Goal: Book appointment/travel/reservation

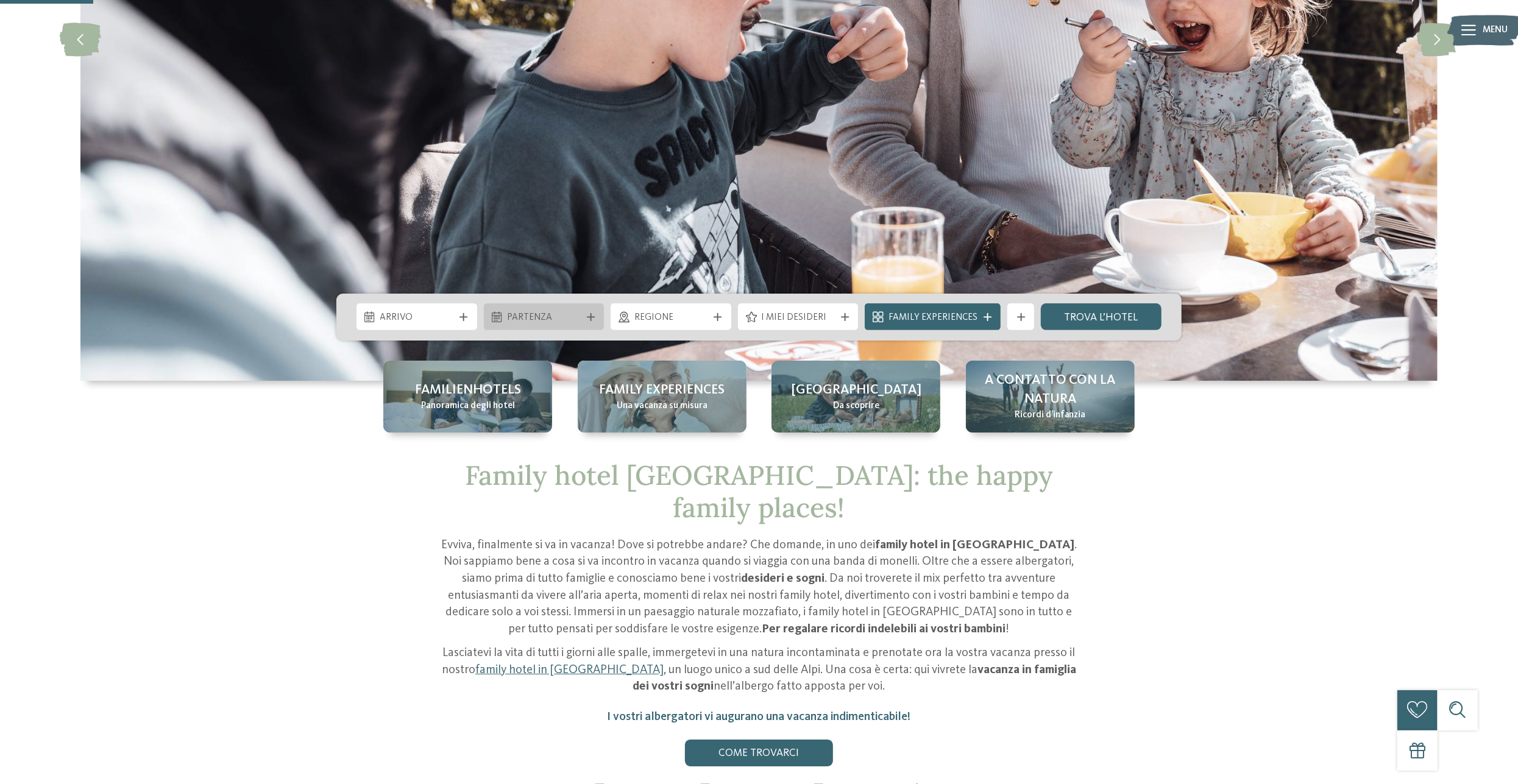
scroll to position [380, 0]
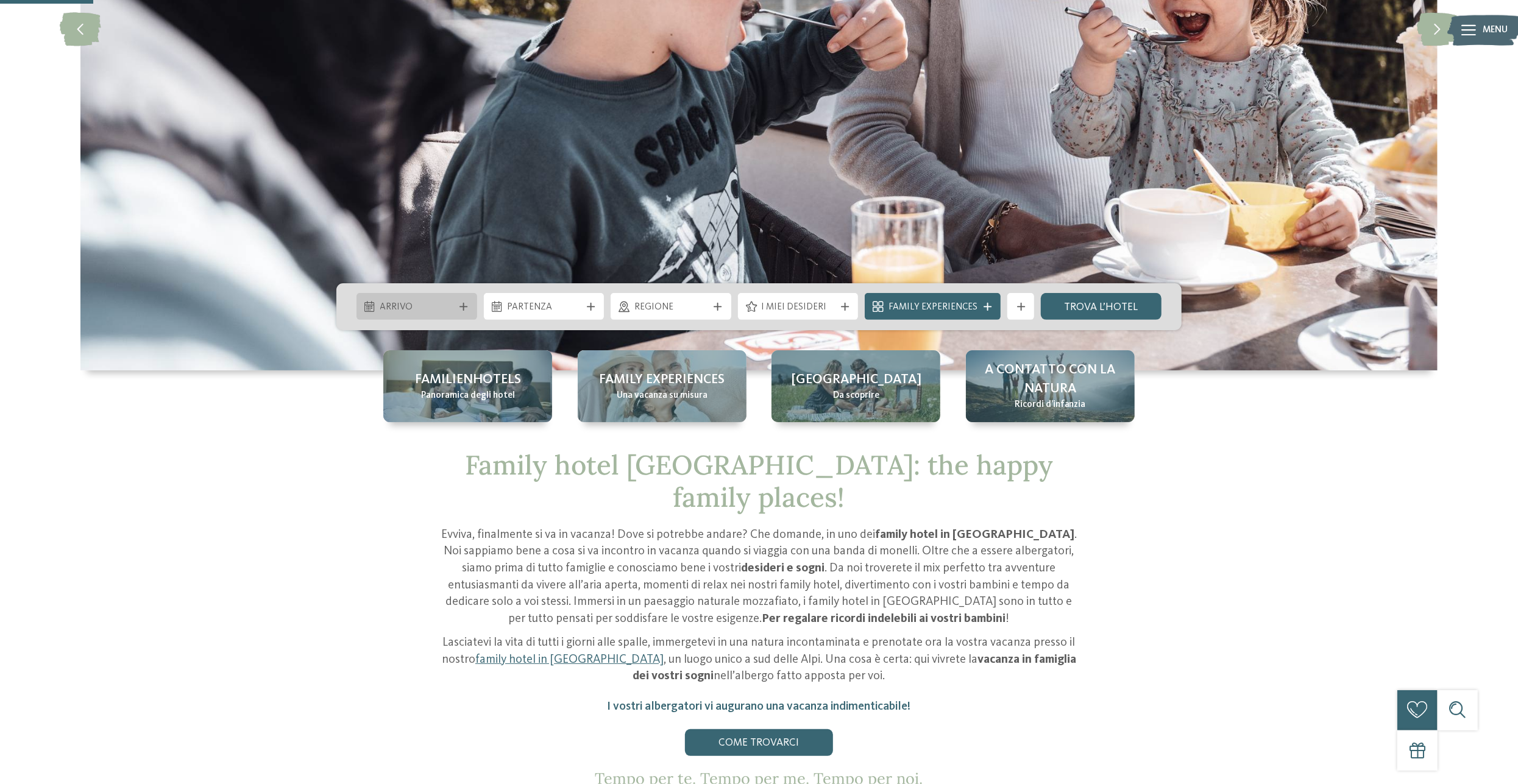
click at [423, 300] on div "Arrivo" at bounding box center [417, 307] width 80 height 15
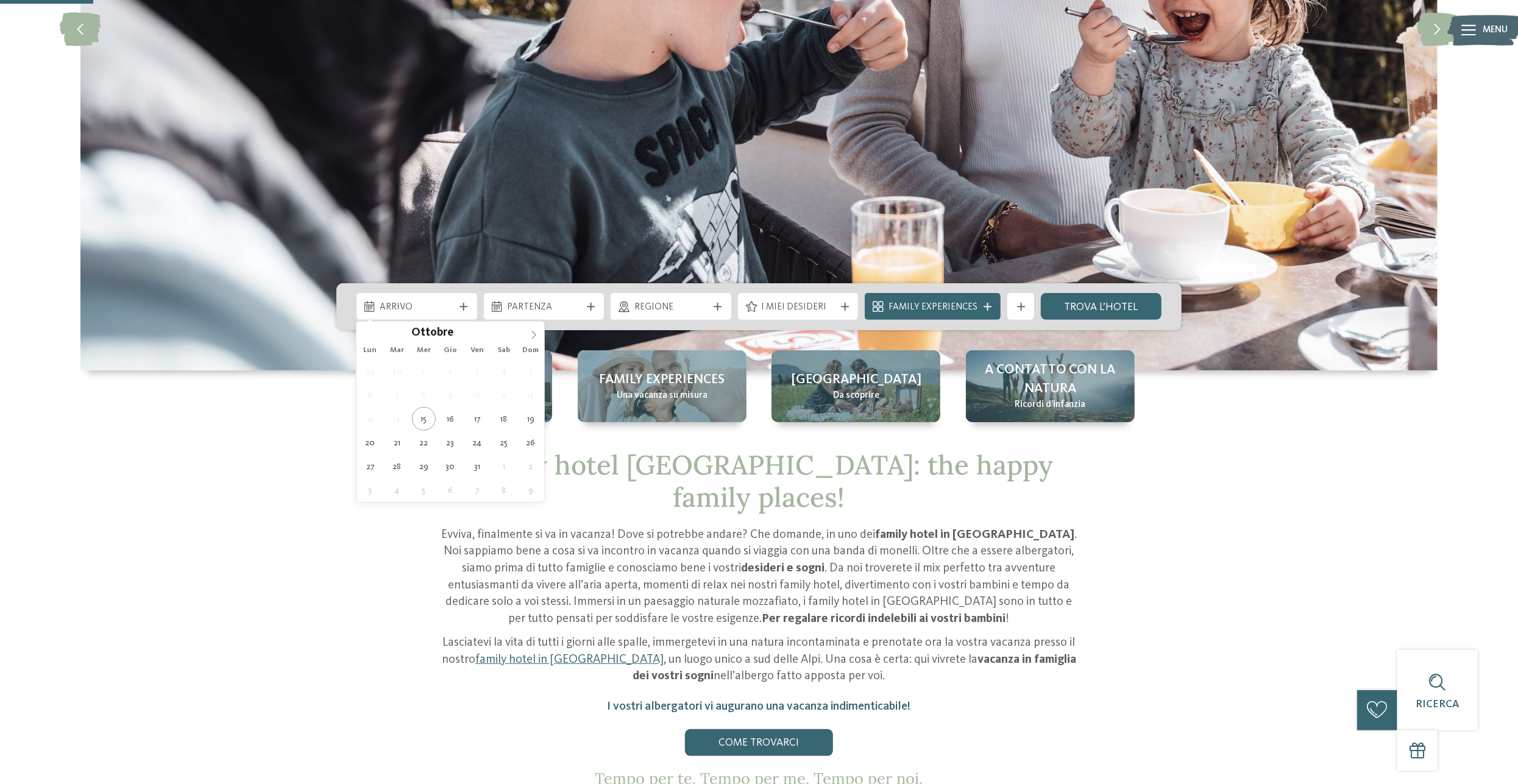
click at [532, 331] on span at bounding box center [534, 332] width 21 height 21
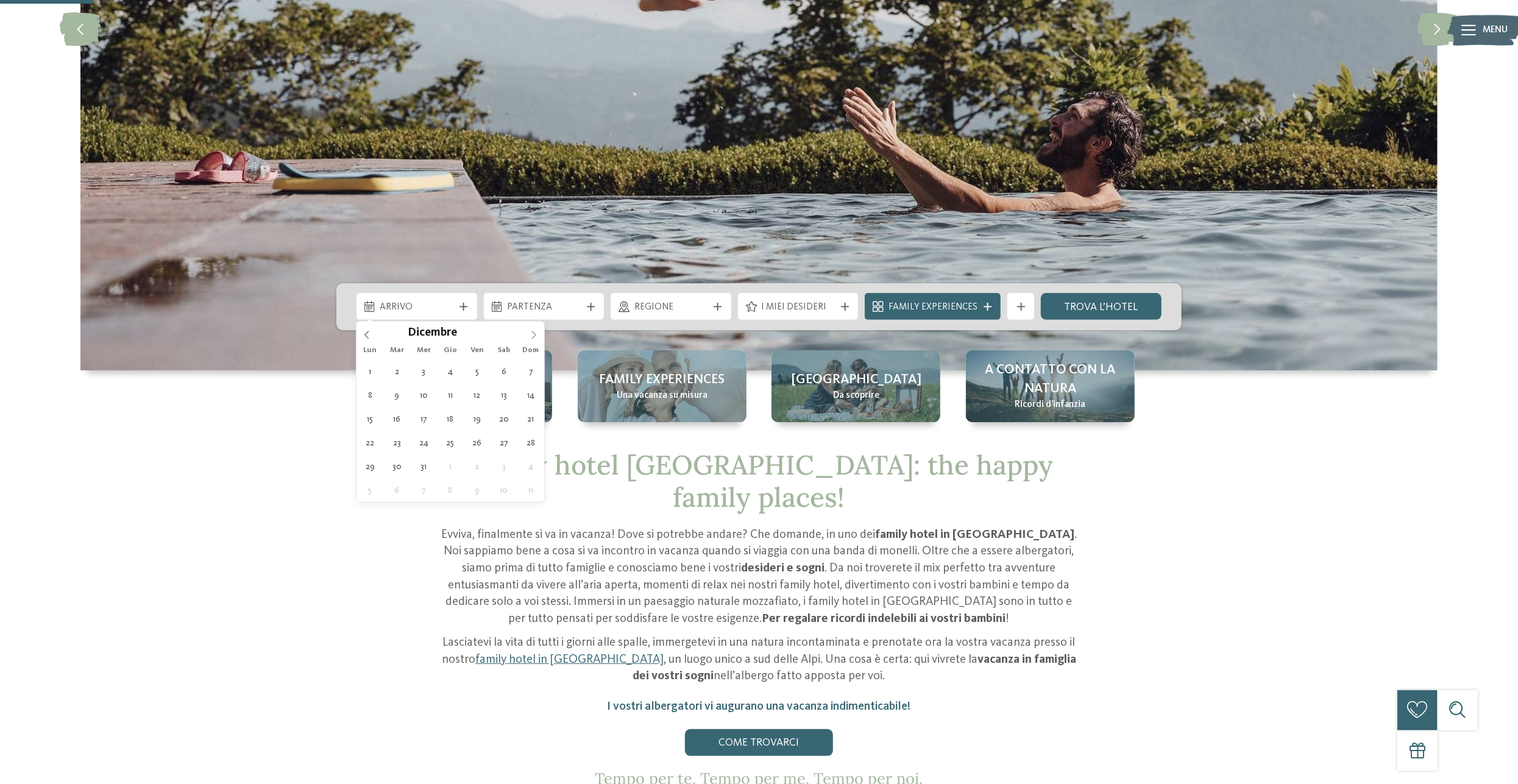
type input "****"
click at [532, 331] on span at bounding box center [534, 332] width 21 height 21
type div "[DATE]"
type input "****"
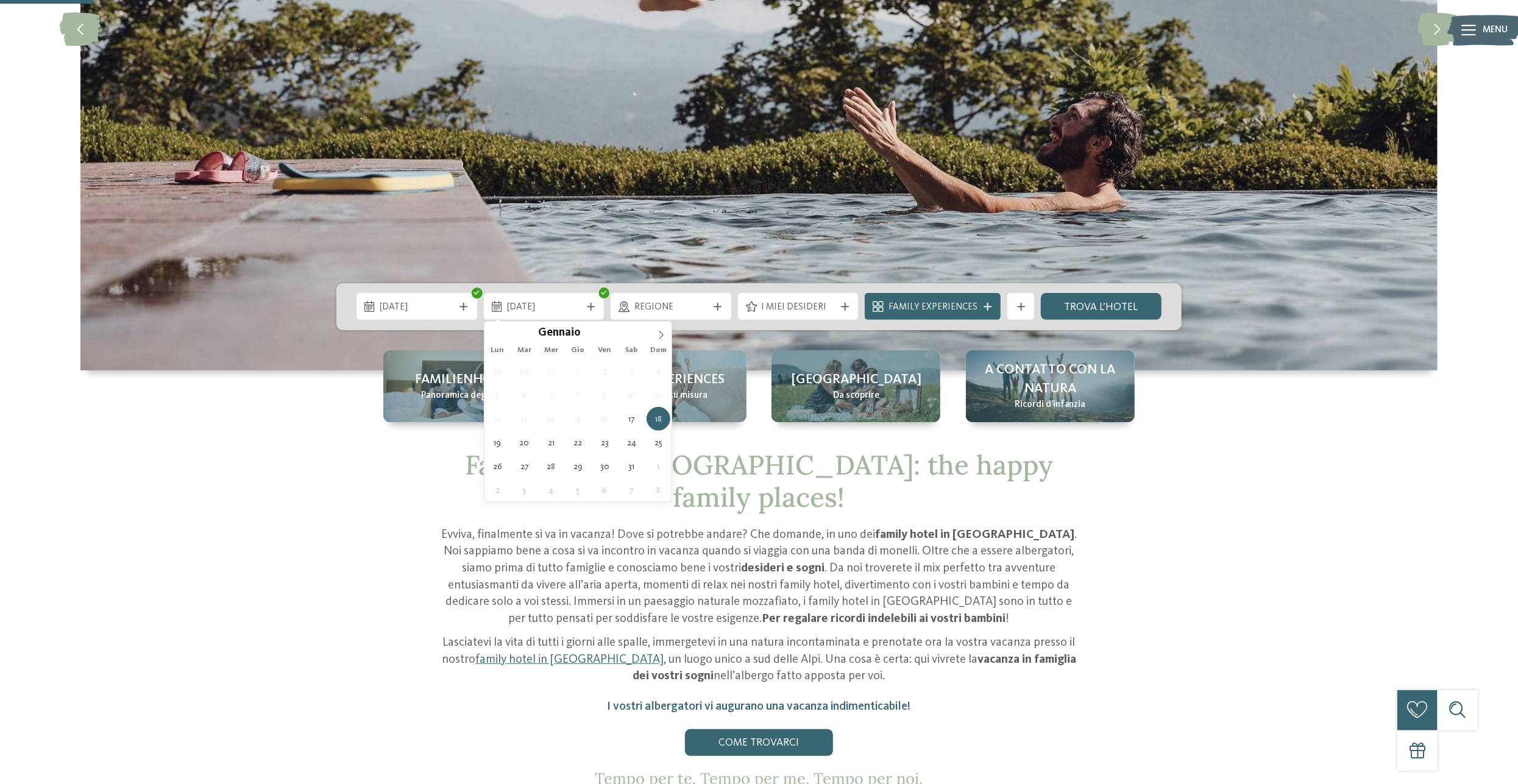
type div "[DATE]"
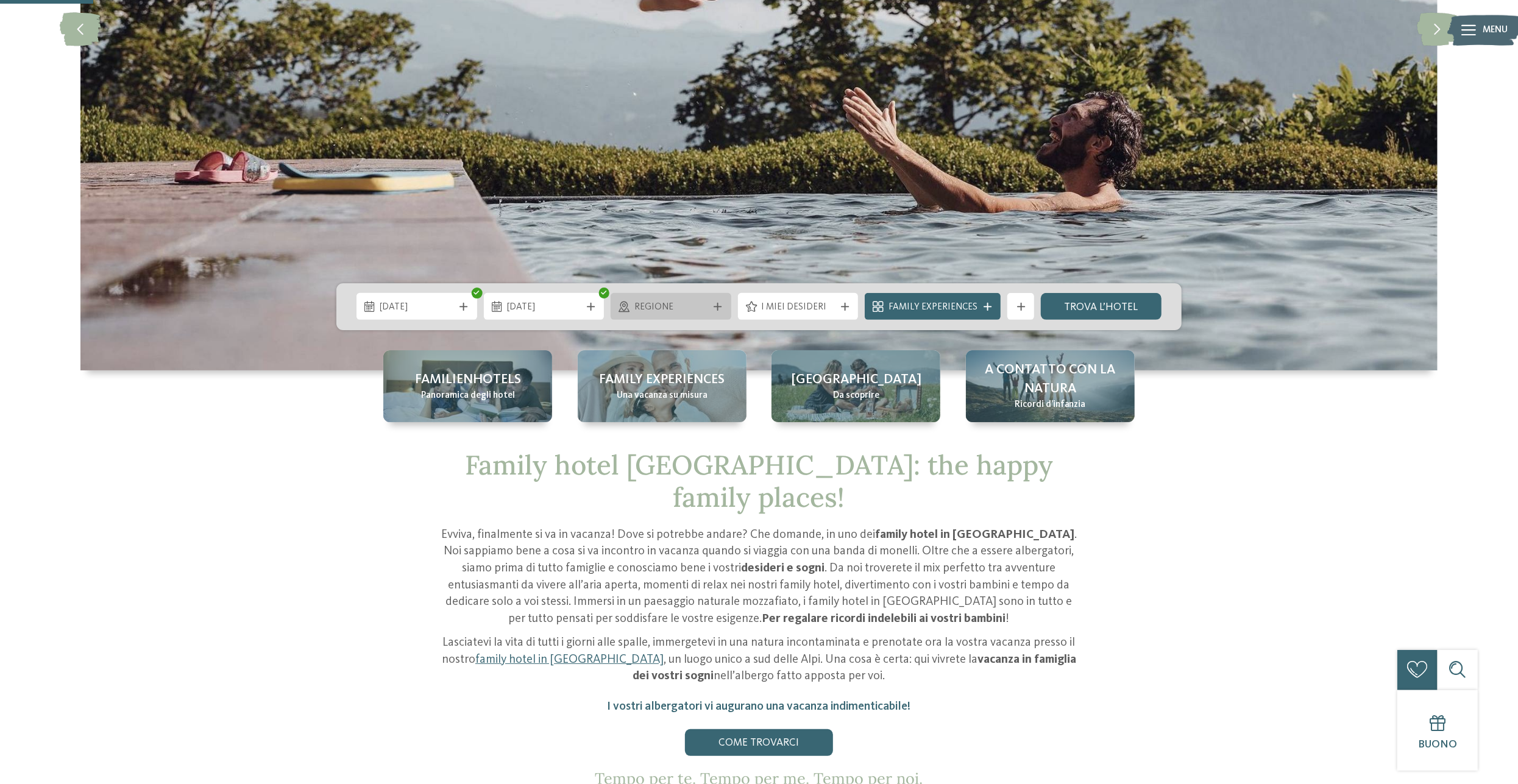
click at [717, 308] on icon at bounding box center [717, 307] width 8 height 8
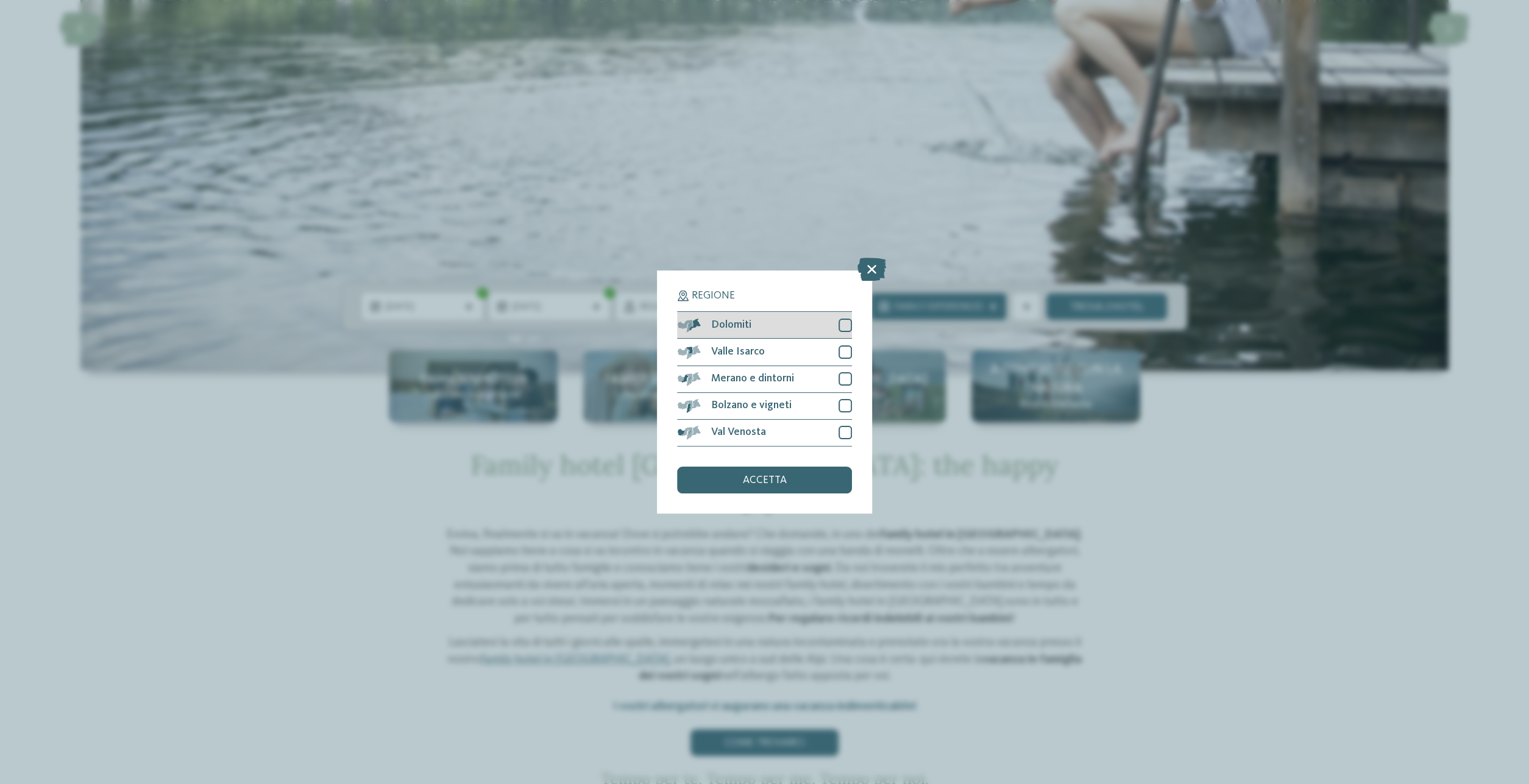
click at [841, 329] on div at bounding box center [845, 325] width 14 height 14
click at [847, 349] on div at bounding box center [845, 352] width 14 height 14
click at [780, 482] on span "accetta" at bounding box center [765, 480] width 44 height 11
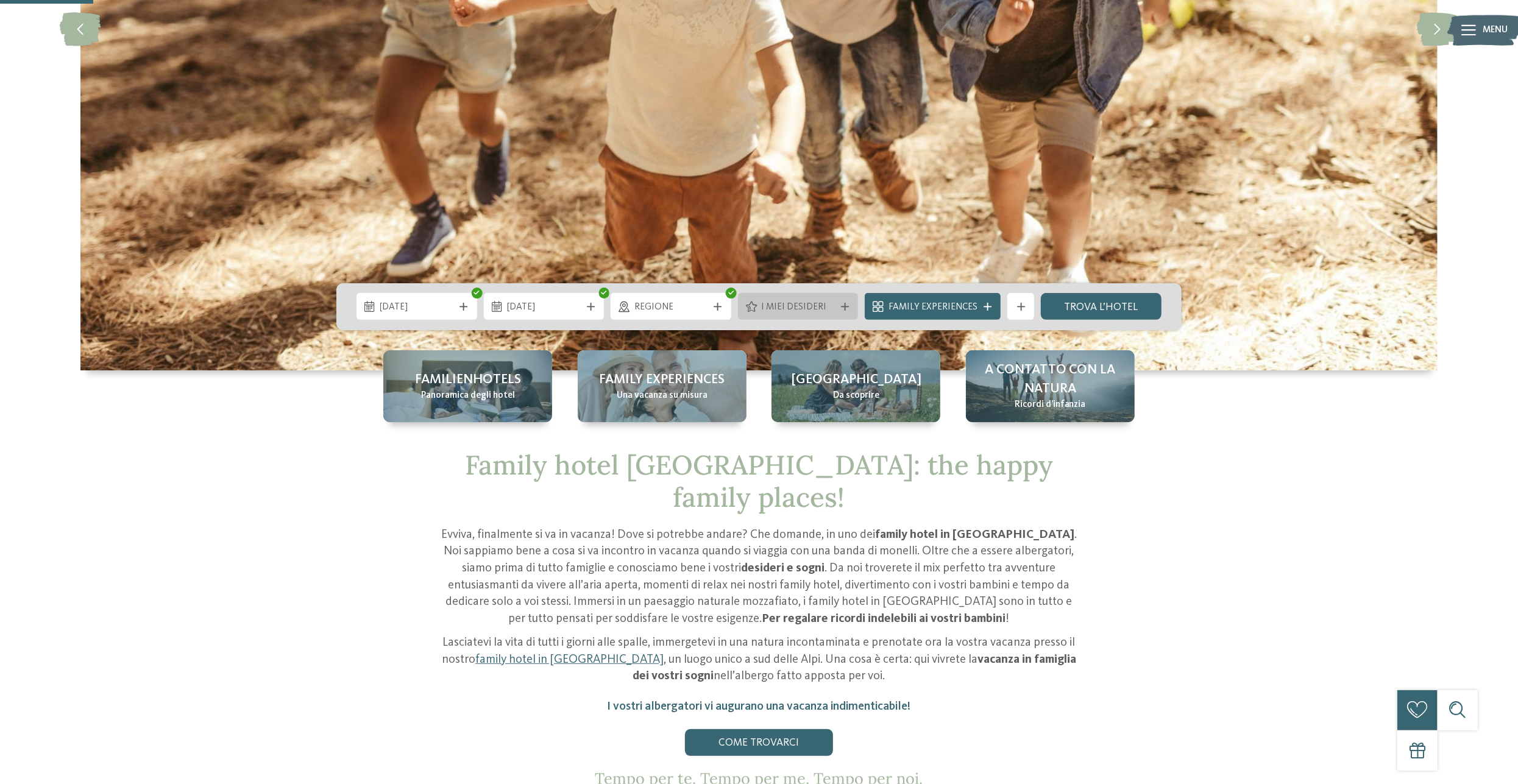
click at [814, 310] on span "I miei desideri" at bounding box center [798, 307] width 74 height 14
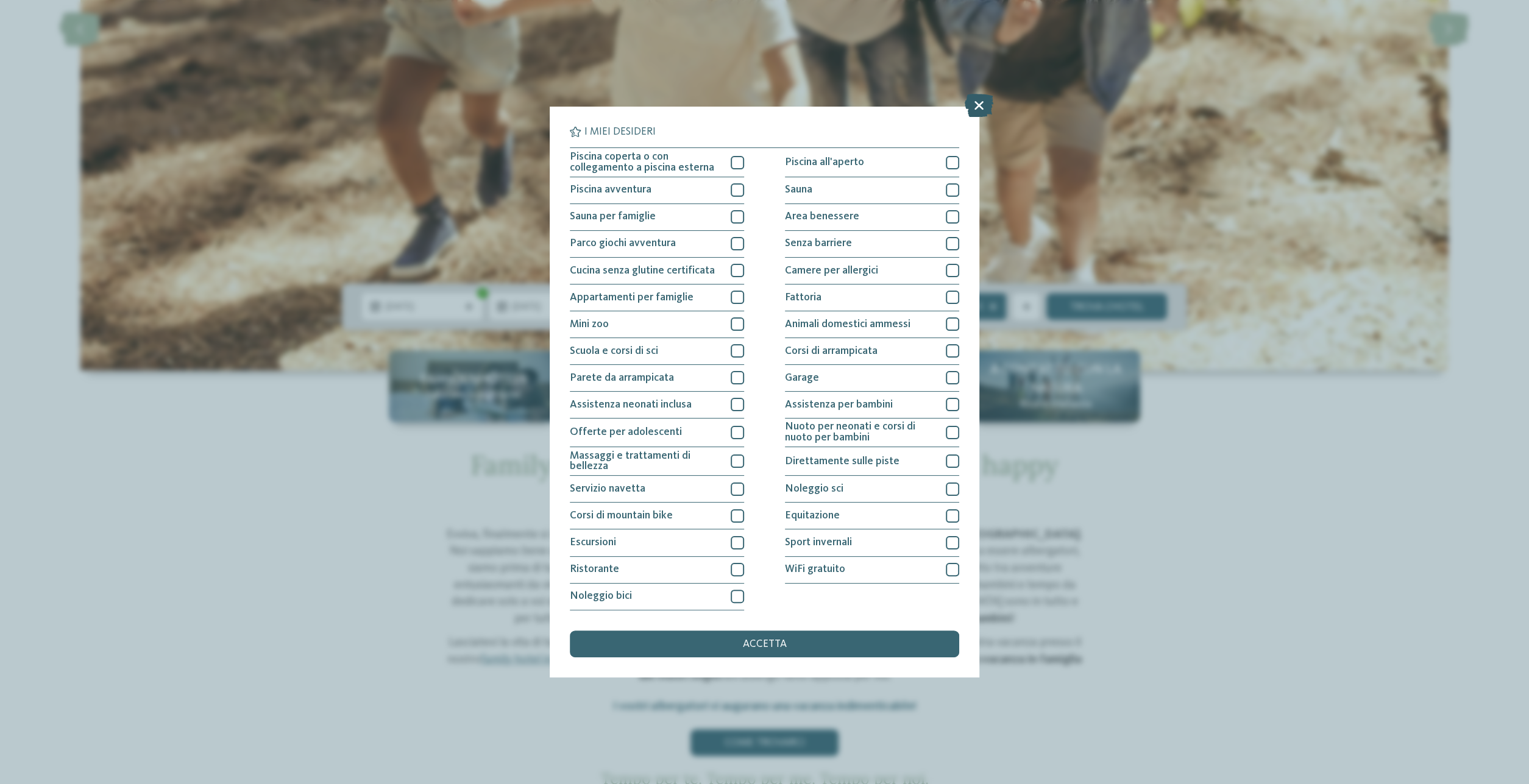
click at [982, 103] on icon at bounding box center [979, 106] width 29 height 23
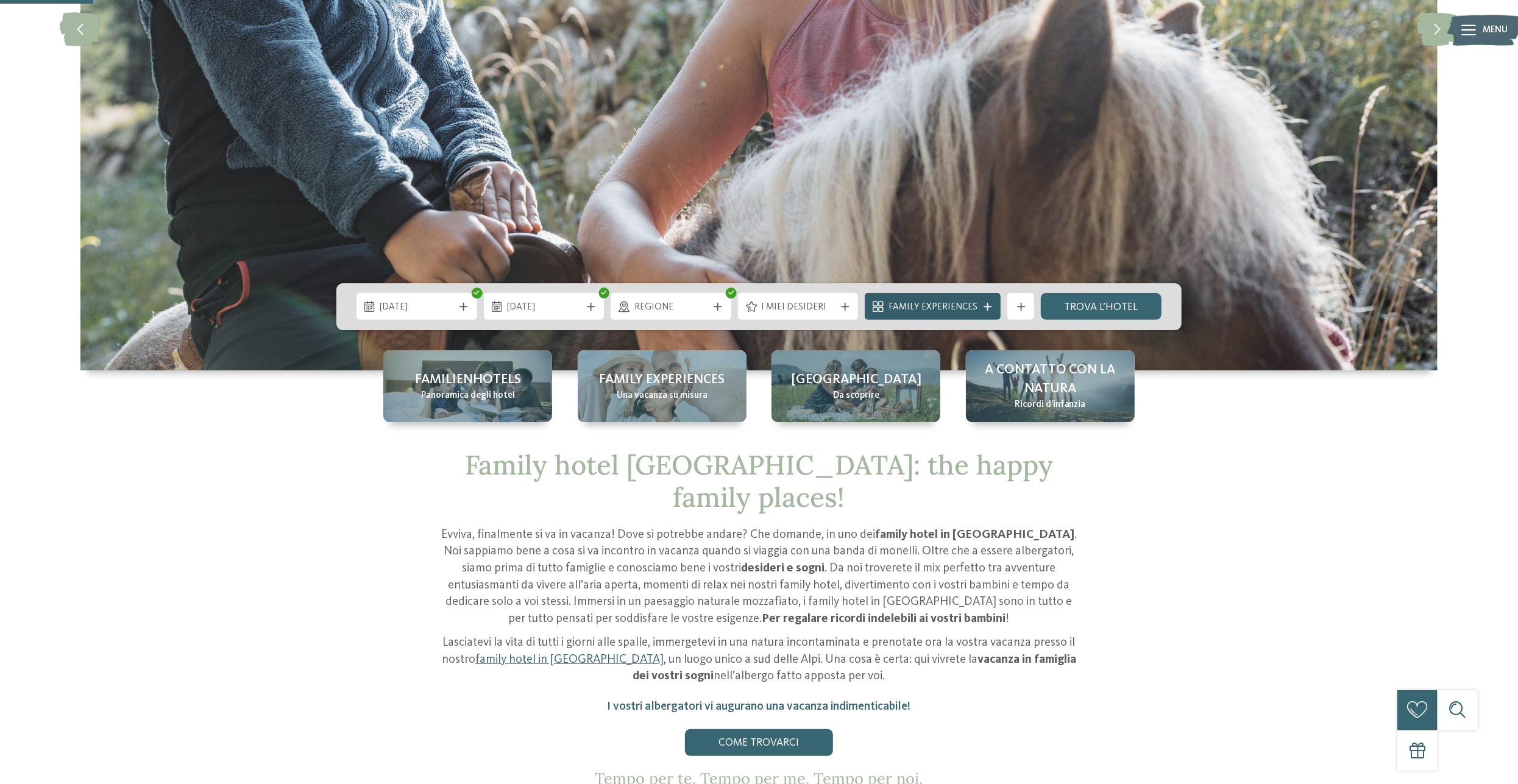
click at [991, 304] on icon at bounding box center [987, 307] width 8 height 8
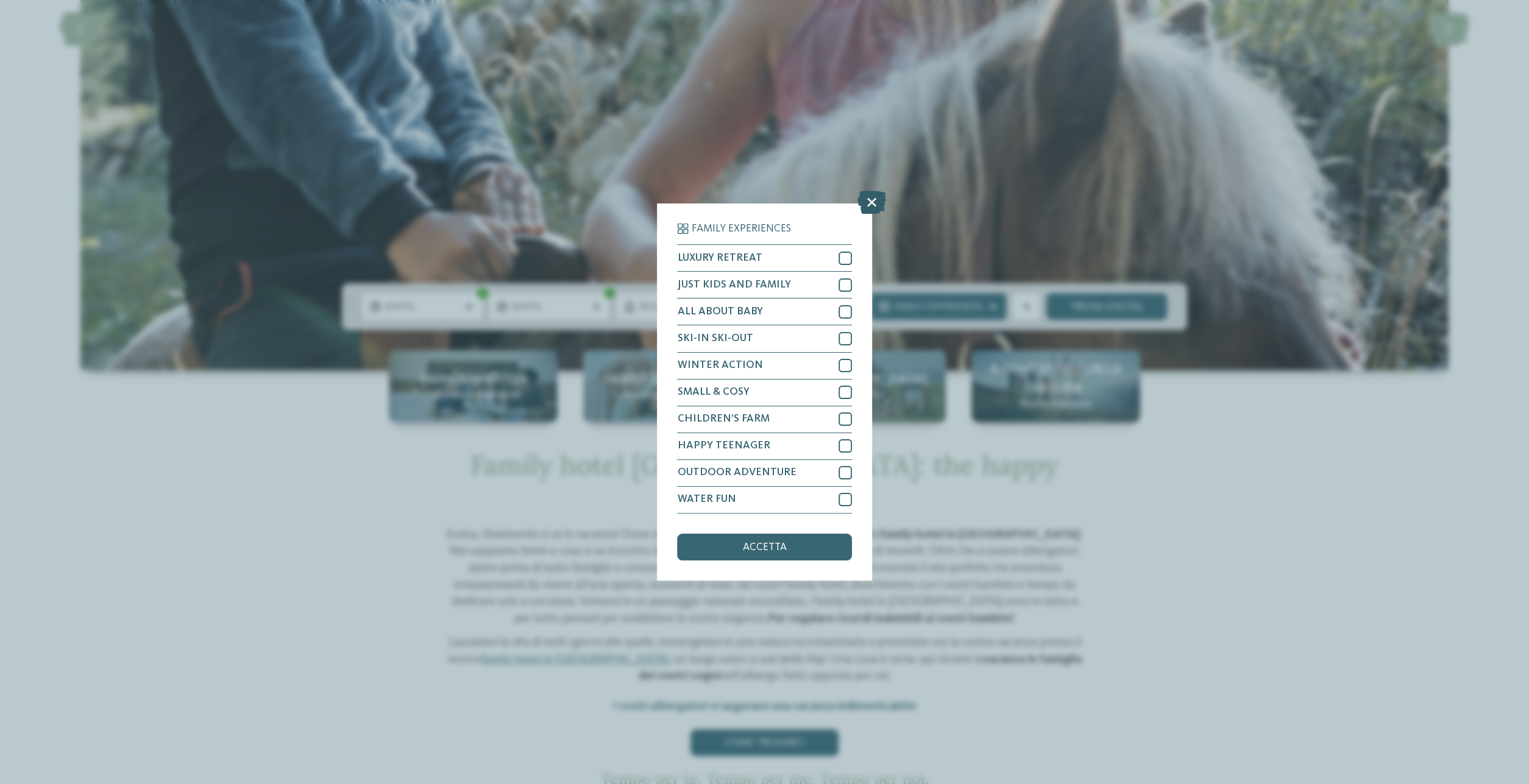
click at [870, 205] on icon at bounding box center [872, 203] width 29 height 23
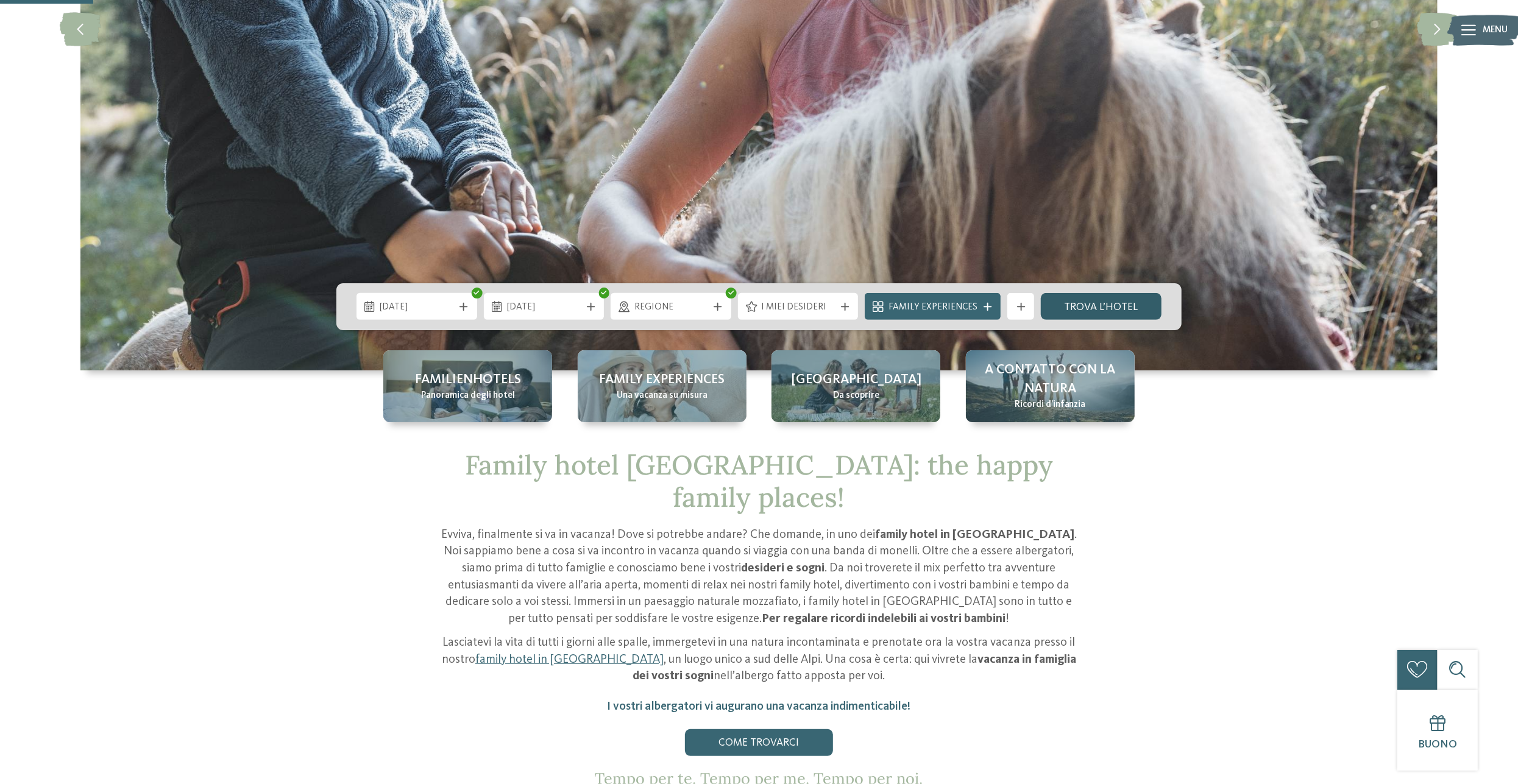
click at [1097, 308] on link "trova l’hotel" at bounding box center [1101, 307] width 121 height 27
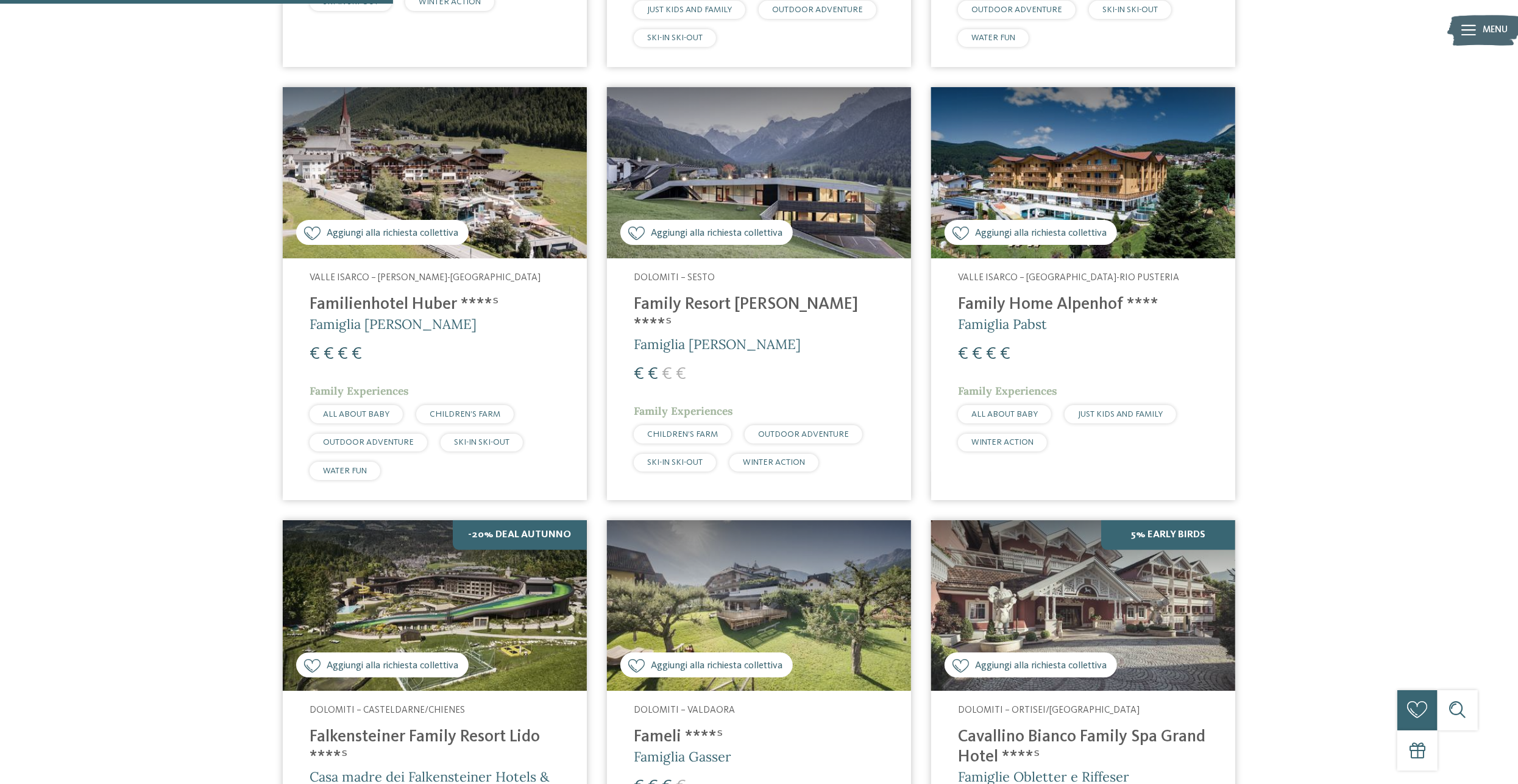
scroll to position [1080, 0]
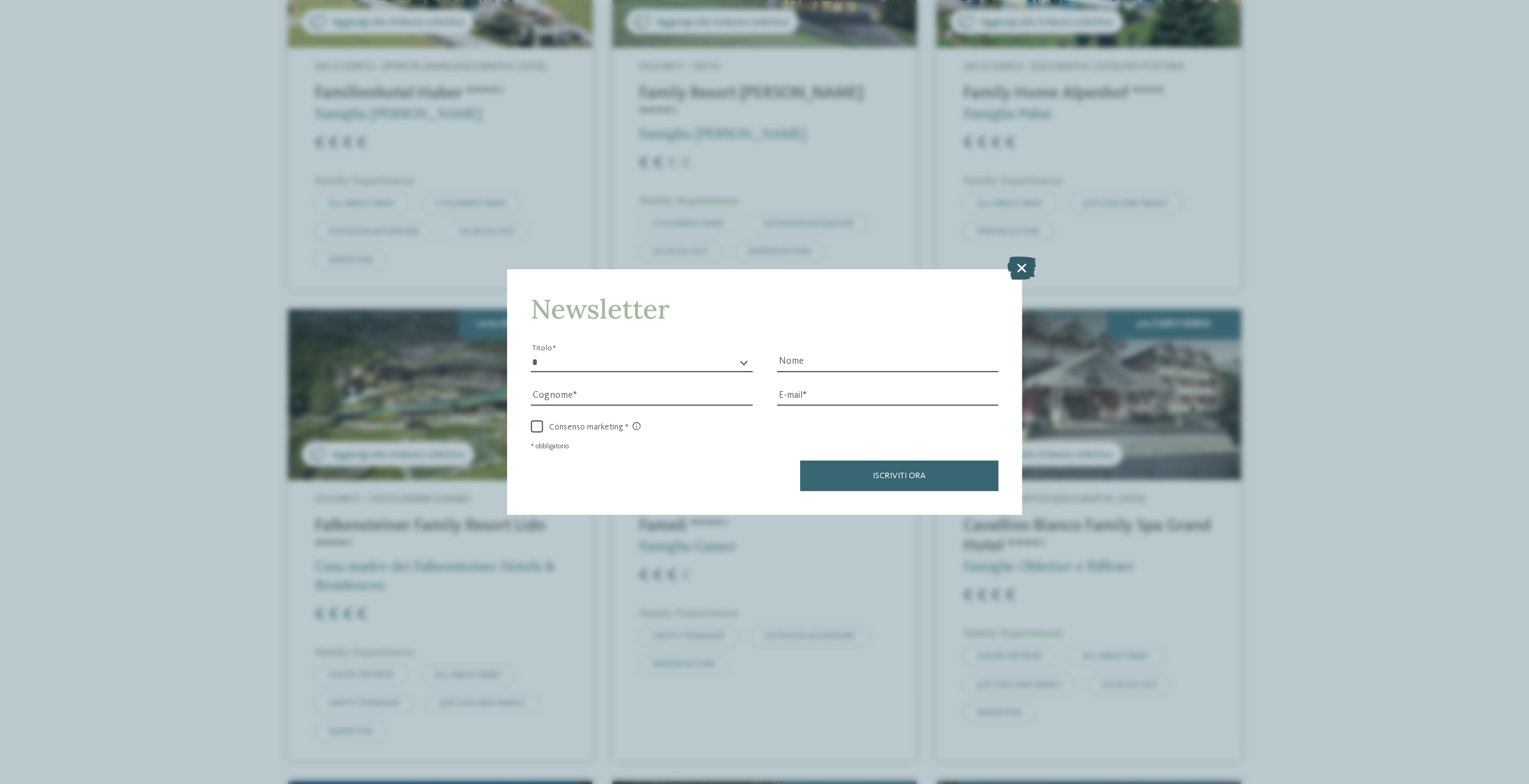
click at [1023, 261] on icon at bounding box center [1021, 268] width 29 height 23
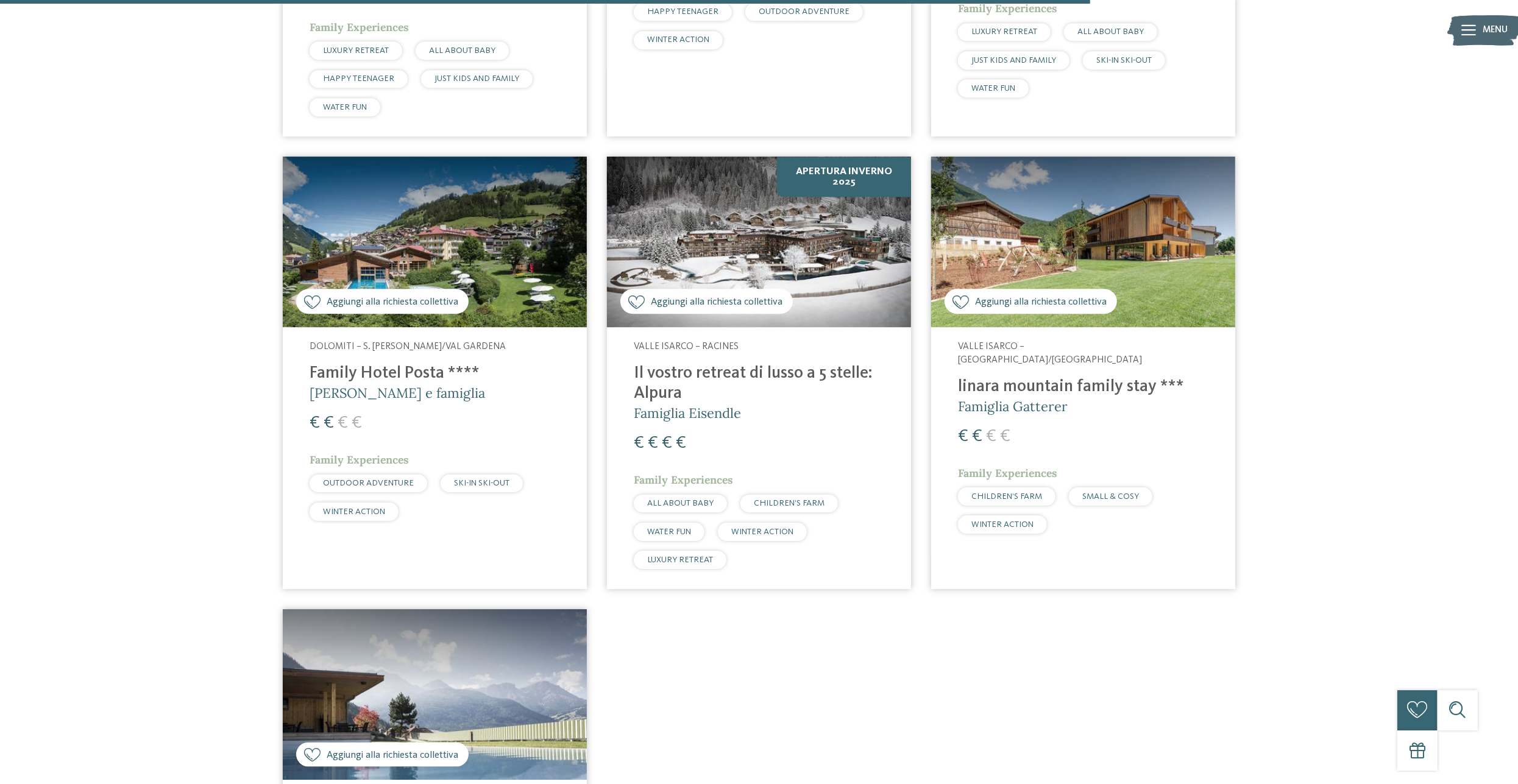
scroll to position [1587, 0]
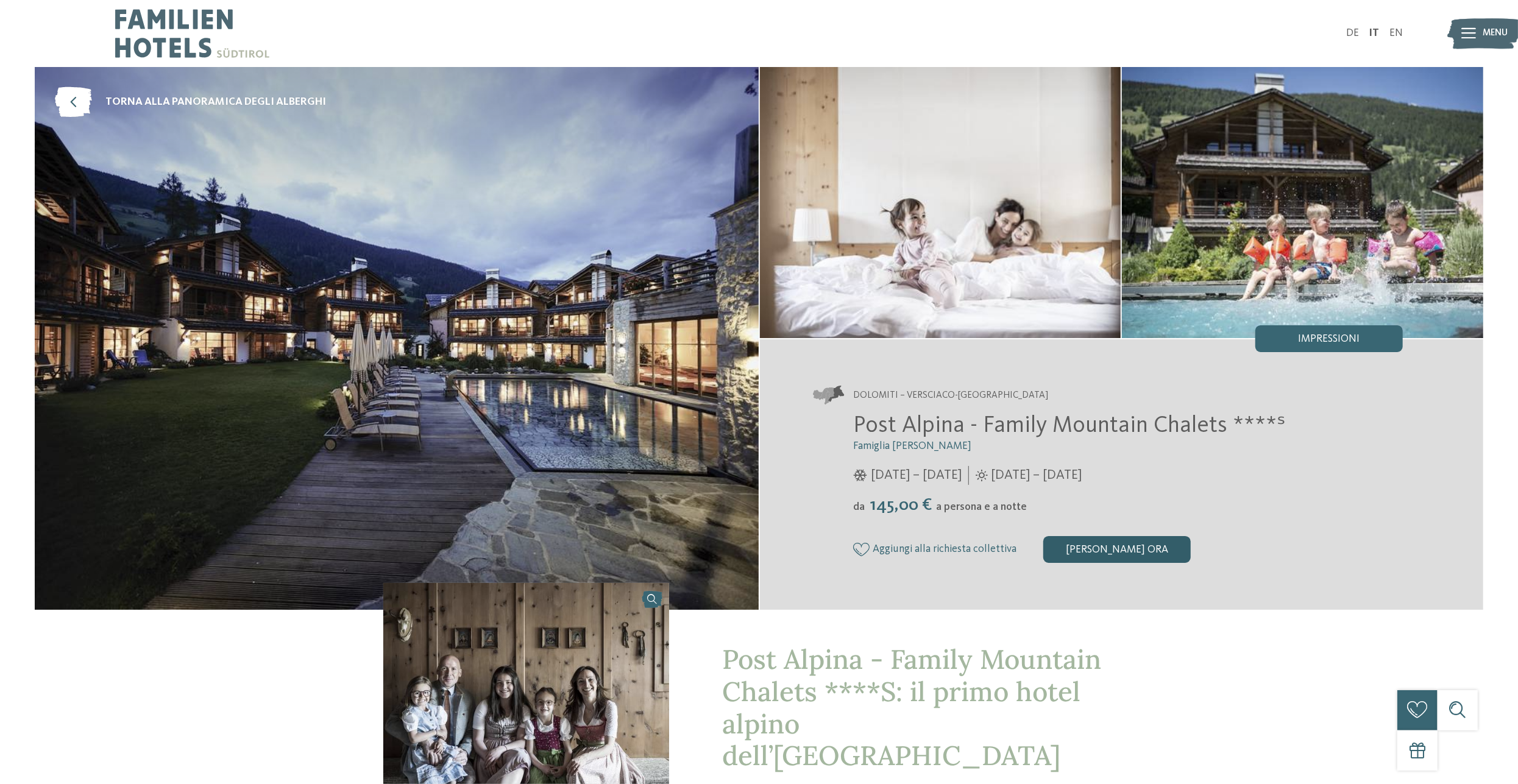
click at [1129, 550] on div "[PERSON_NAME] ora" at bounding box center [1117, 550] width 147 height 27
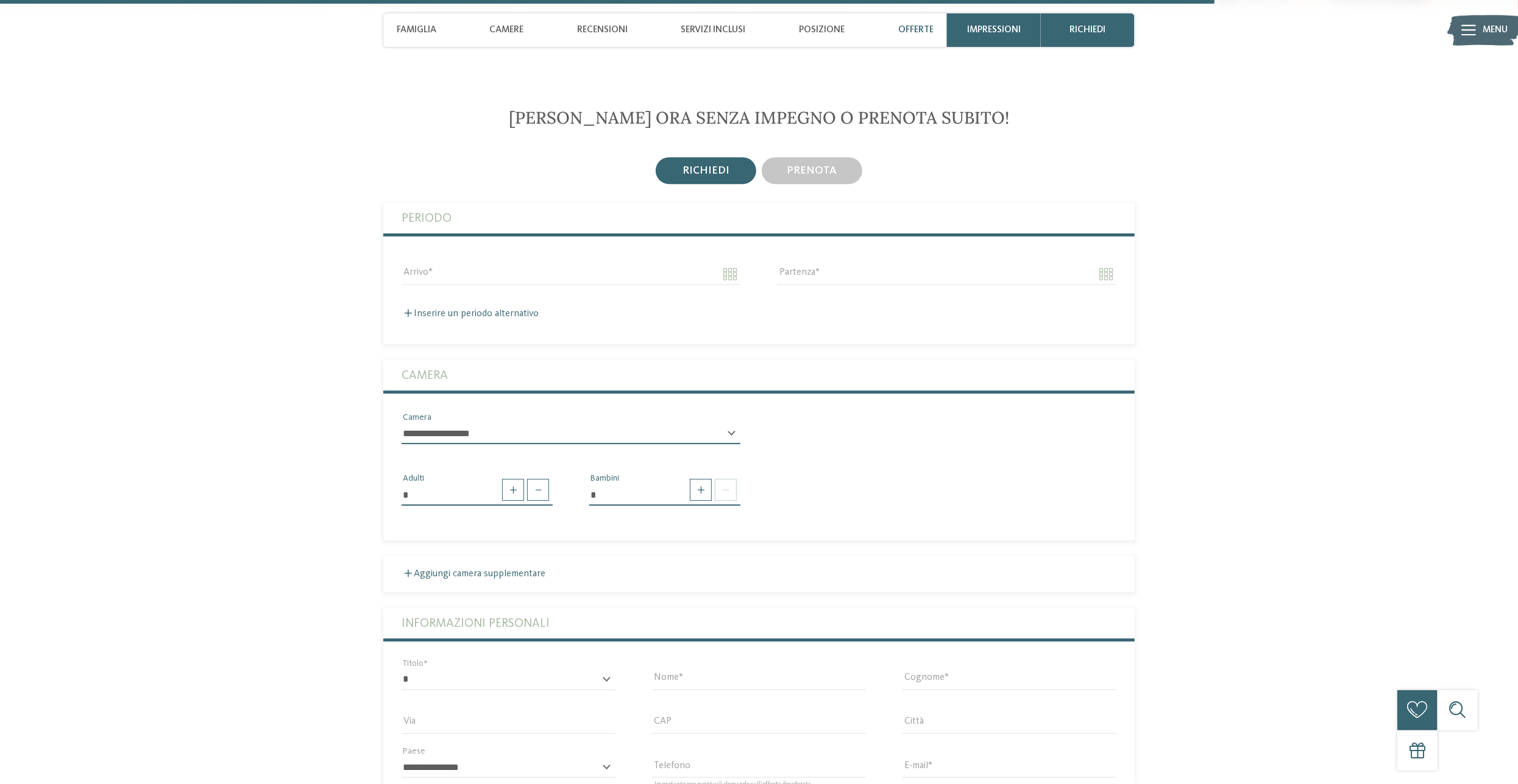
scroll to position [3599, 0]
